Goal: Task Accomplishment & Management: Manage account settings

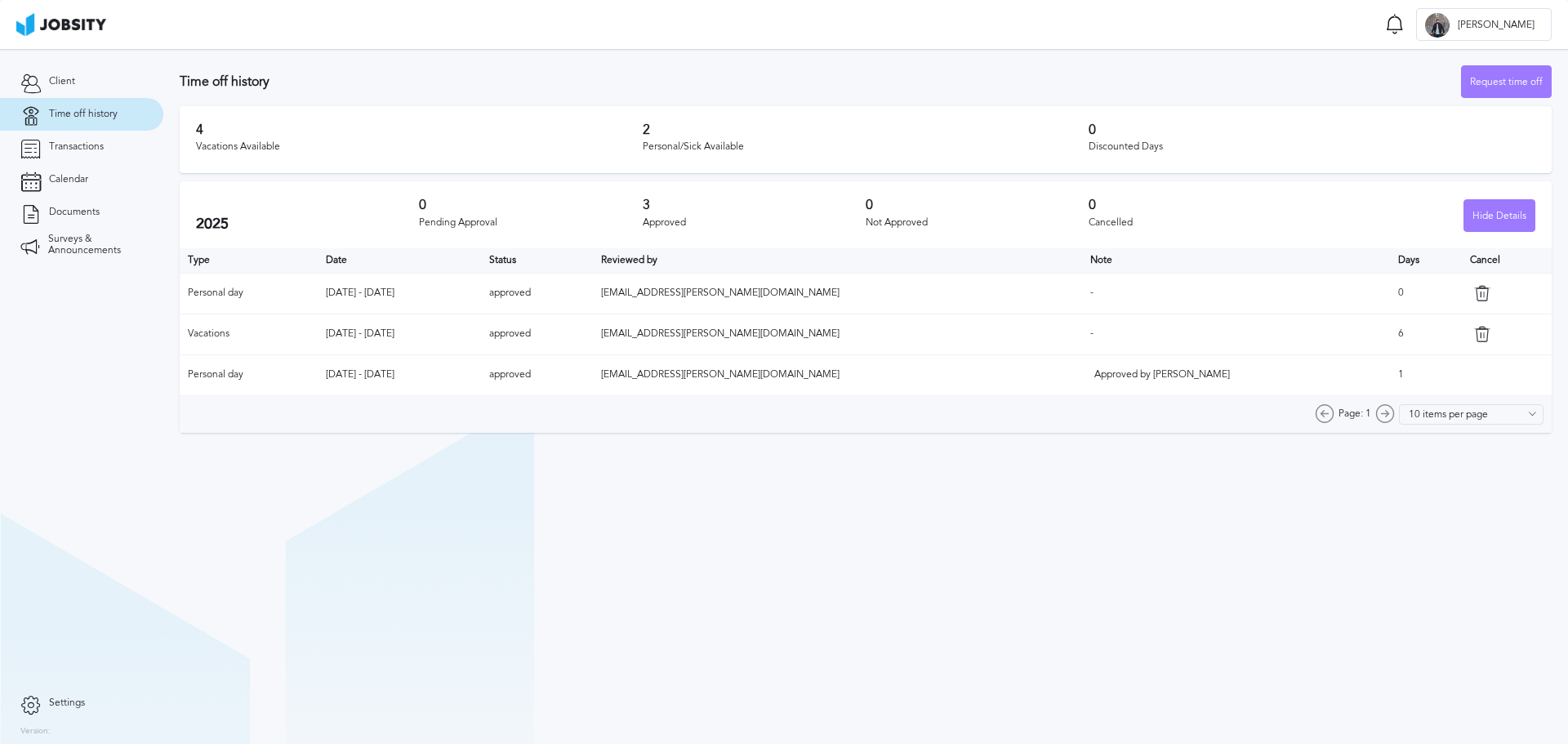
click at [792, 581] on section "Time off history Request time off 4 Vacations Available 2 Personal/Sick Availab…" at bounding box center [865, 396] width 1405 height 695
drag, startPoint x: 1351, startPoint y: 333, endPoint x: 1366, endPoint y: 333, distance: 15.0
click at [1390, 333] on td "6" at bounding box center [1425, 334] width 72 height 41
drag, startPoint x: 364, startPoint y: 295, endPoint x: 461, endPoint y: 290, distance: 97.1
click at [461, 290] on td "[DATE] - [DATE]" at bounding box center [399, 293] width 163 height 41
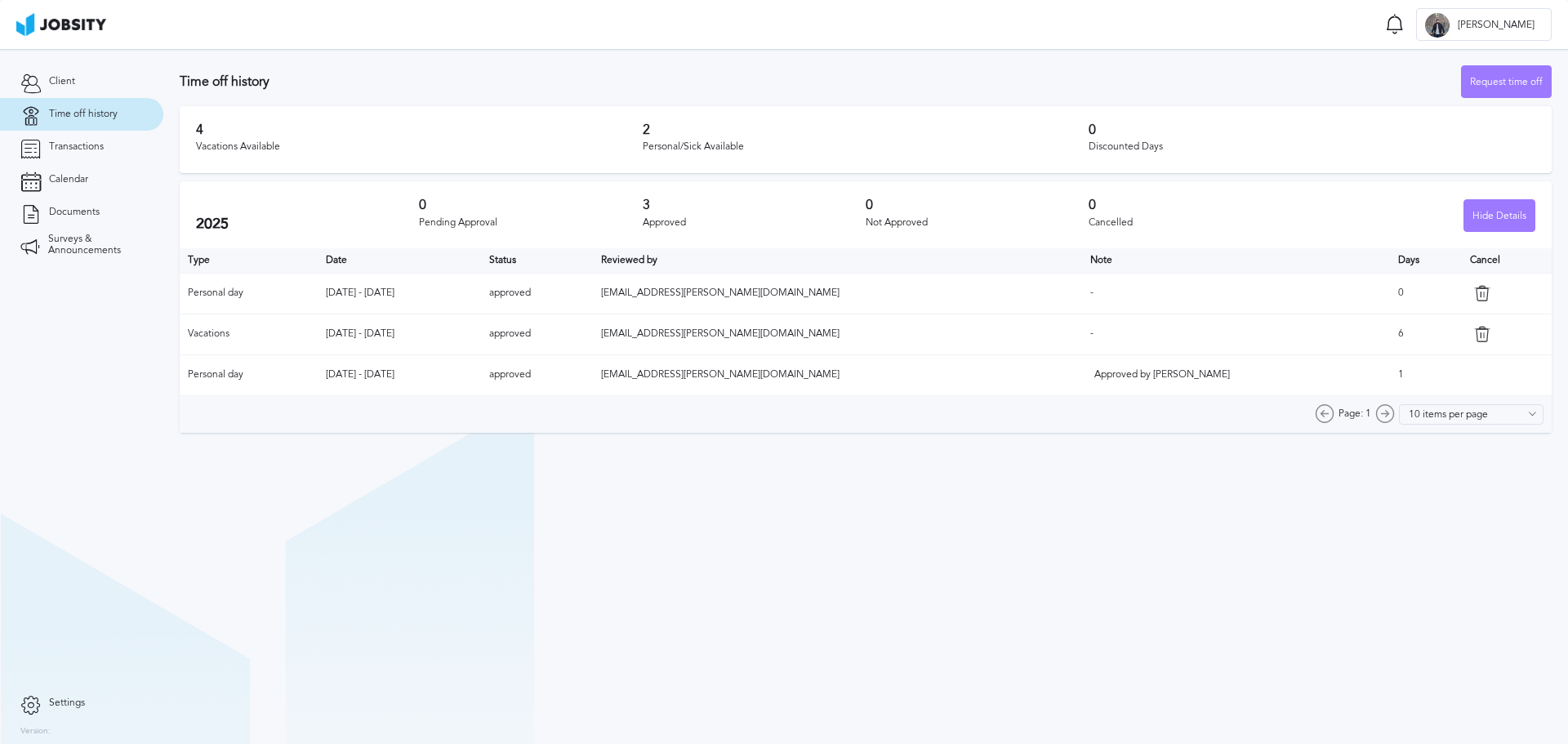
click at [481, 290] on td "[DATE] - [DATE]" at bounding box center [399, 293] width 163 height 41
drag, startPoint x: 1353, startPoint y: 337, endPoint x: 1370, endPoint y: 341, distance: 17.5
click at [1390, 341] on td "6" at bounding box center [1425, 334] width 72 height 41
drag, startPoint x: 1369, startPoint y: 290, endPoint x: 1358, endPoint y: 310, distance: 22.8
click at [1390, 291] on td "0" at bounding box center [1425, 293] width 72 height 41
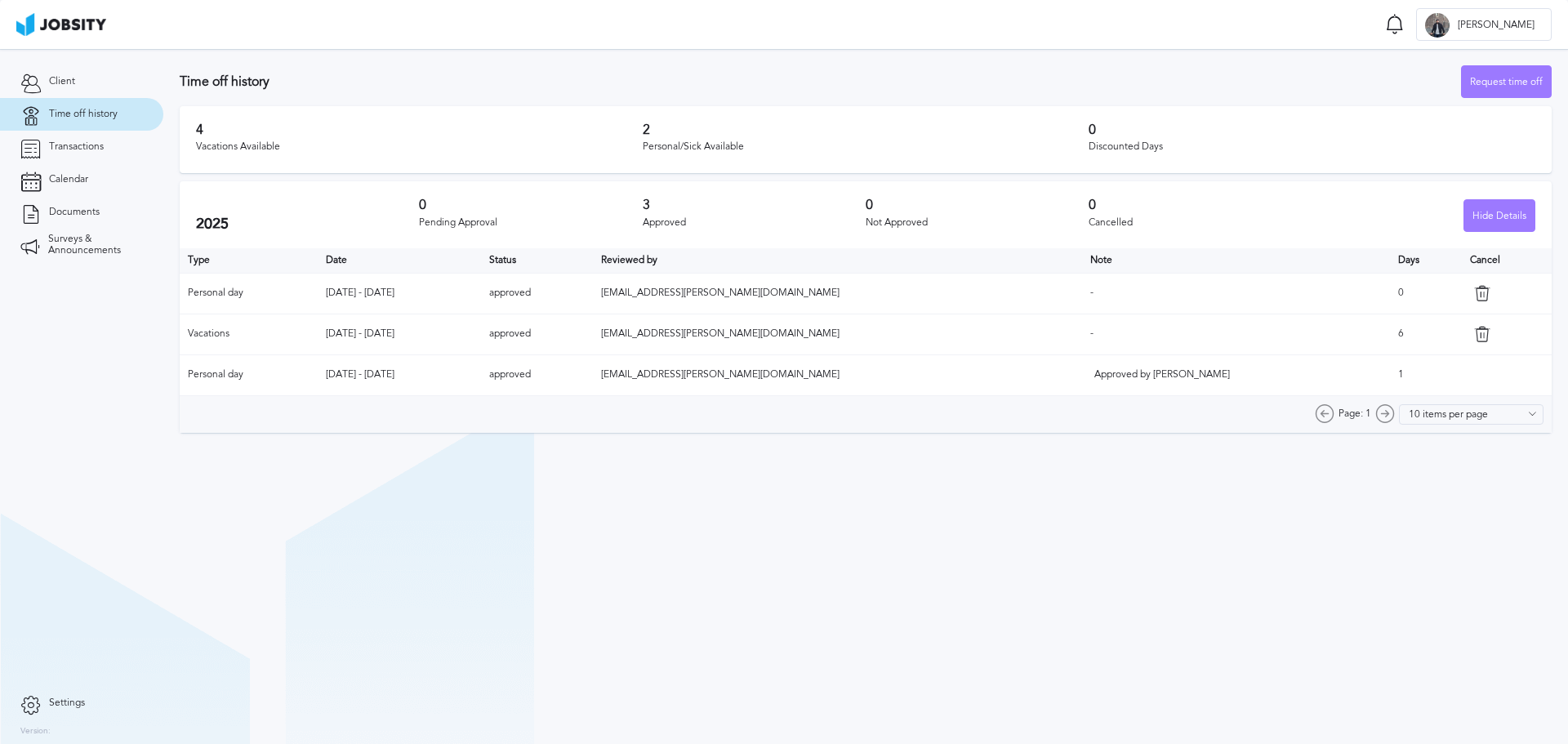
click at [1301, 316] on td "-" at bounding box center [1236, 334] width 308 height 41
click at [840, 503] on section "Time off history Request time off 4 Vacations Available 2 Personal/Sick Availab…" at bounding box center [865, 396] width 1405 height 695
click at [992, 561] on section "Time off history Request time off 4 Vacations Available 2 Personal/Sick Availab…" at bounding box center [865, 396] width 1405 height 695
